Goal: Task Accomplishment & Management: Use online tool/utility

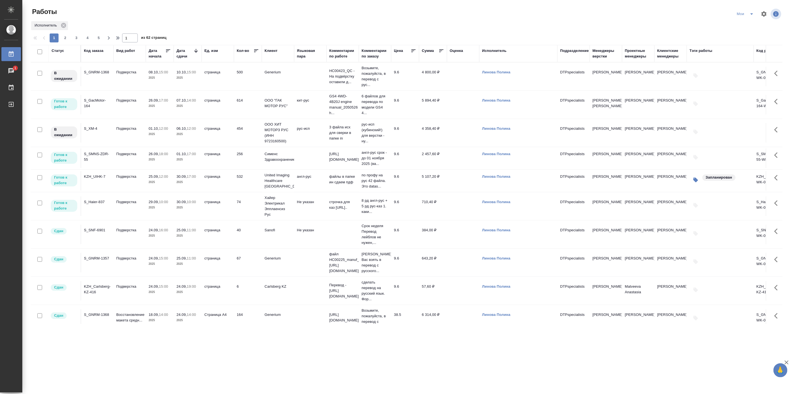
click at [154, 211] on td "29.09, 10:00 2025" at bounding box center [160, 206] width 28 height 20
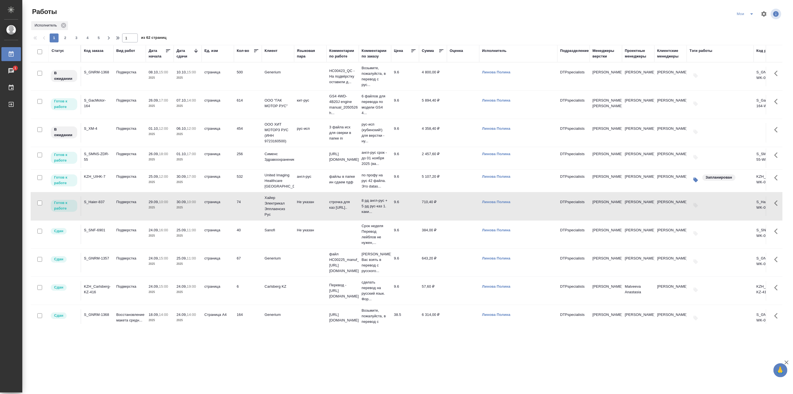
click at [154, 211] on td "29.09, 10:00 2025" at bounding box center [160, 206] width 28 height 20
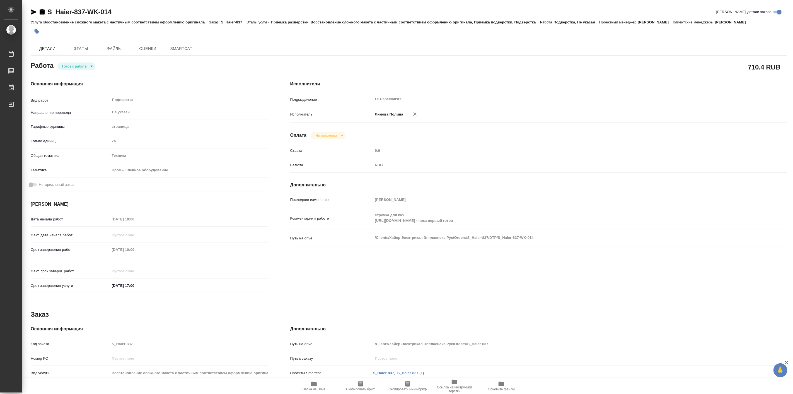
type textarea "x"
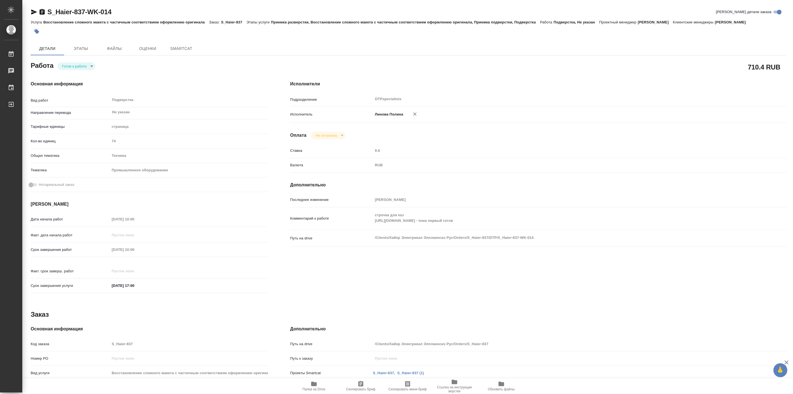
type textarea "x"
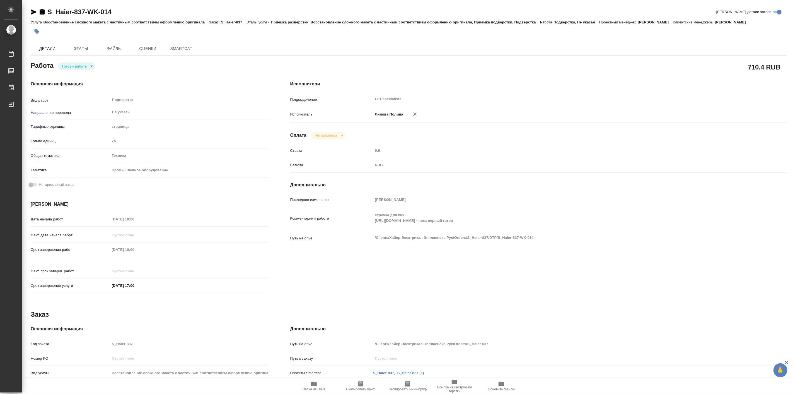
type textarea "x"
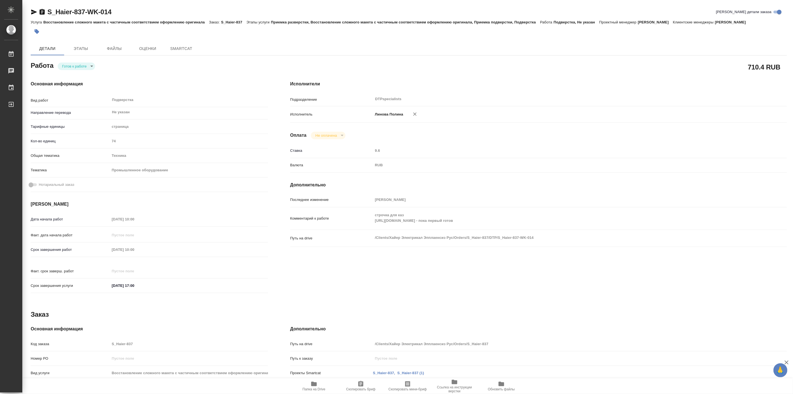
type textarea "x"
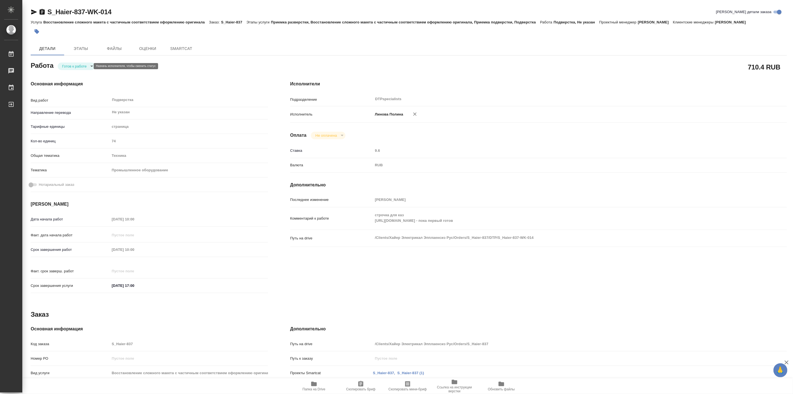
type textarea "x"
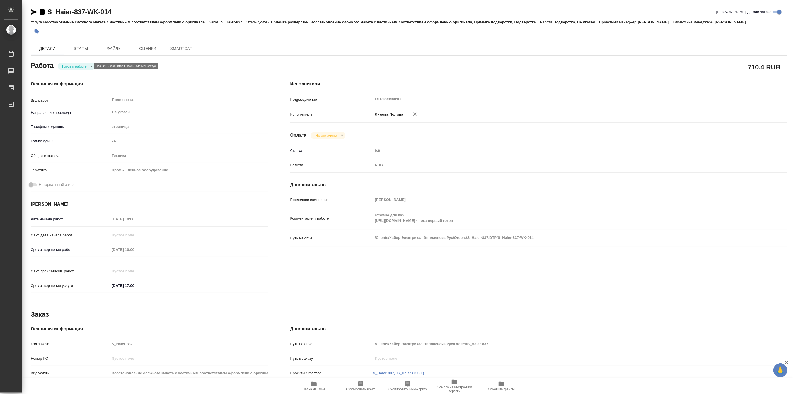
click at [84, 66] on body "🙏 .cls-1 fill:#fff; AWATERA Linova Polina Работы Чаты График Выйти S_Haier-837-…" at bounding box center [396, 197] width 793 height 394
type textarea "x"
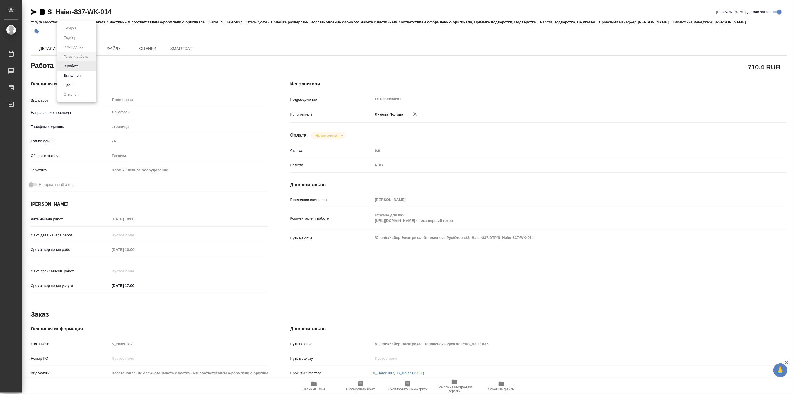
type textarea "x"
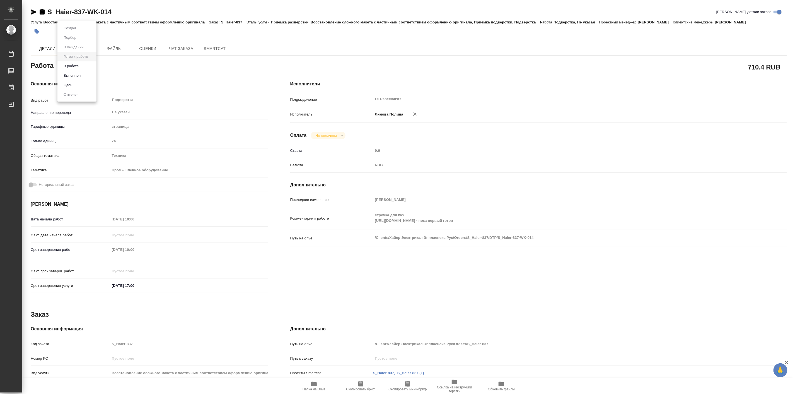
type textarea "x"
click at [83, 66] on li "В работе" at bounding box center [76, 65] width 39 height 9
type textarea "x"
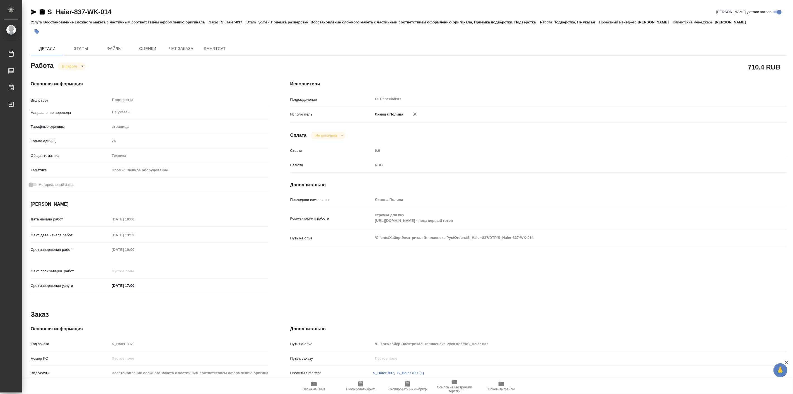
type textarea "x"
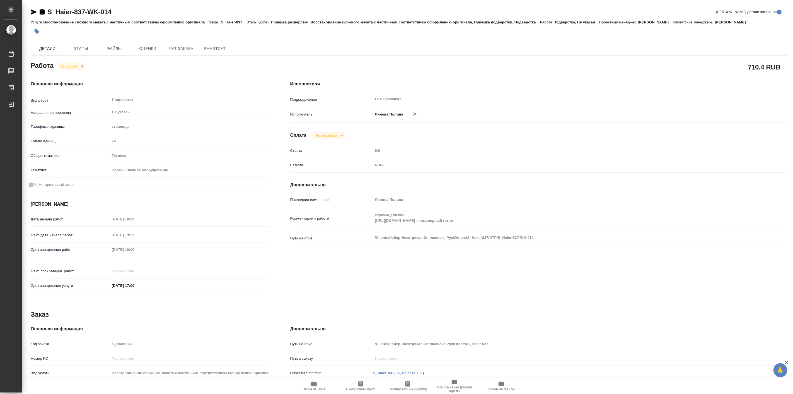
type textarea "x"
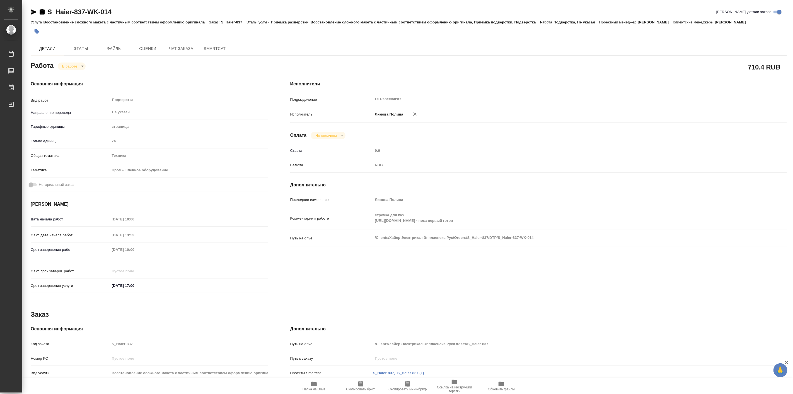
type textarea "x"
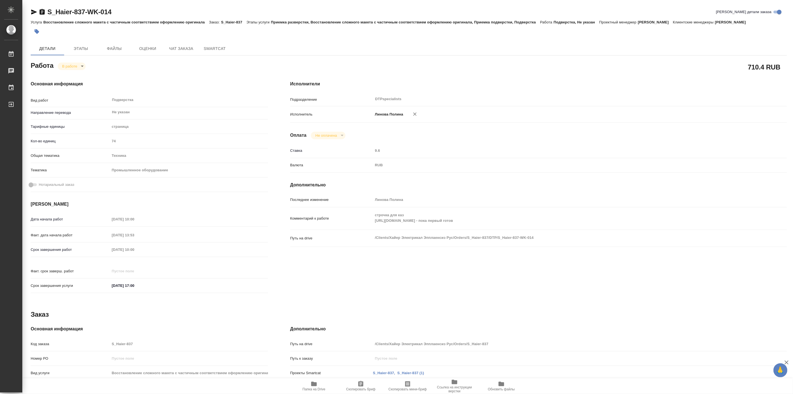
type textarea "x"
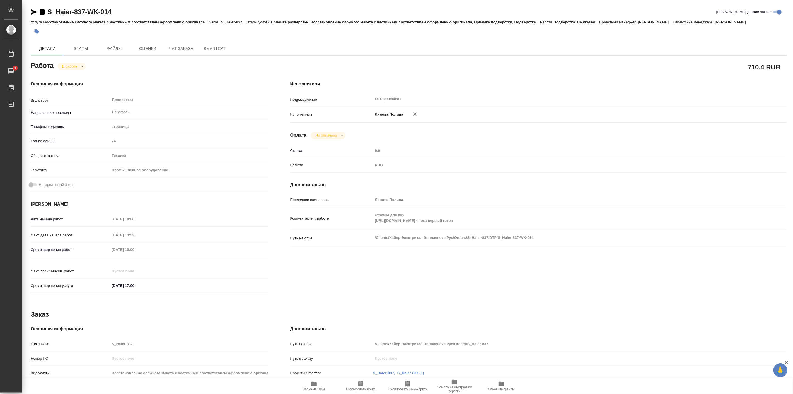
type textarea "x"
drag, startPoint x: 45, startPoint y: 5, endPoint x: 85, endPoint y: 12, distance: 41.0
click at [85, 12] on div "S_Haier-837-WK-014 Кратко детали заказа Услуга Восстановление сложного макета с…" at bounding box center [409, 244] width 762 height 488
copy link "S_Haier-837"
